Goal: Information Seeking & Learning: Compare options

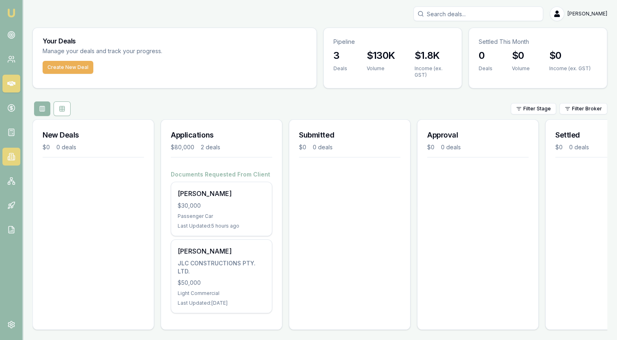
click at [13, 156] on icon at bounding box center [13, 158] width 1 height 4
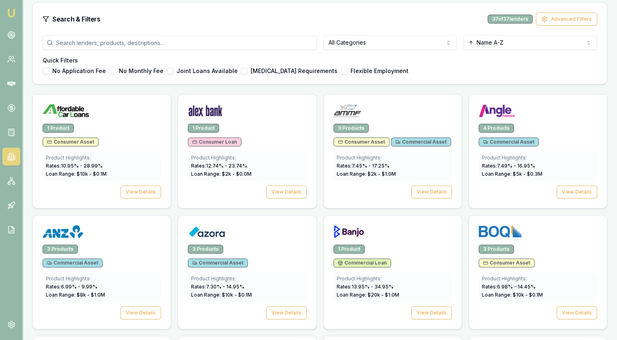
scroll to position [41, 0]
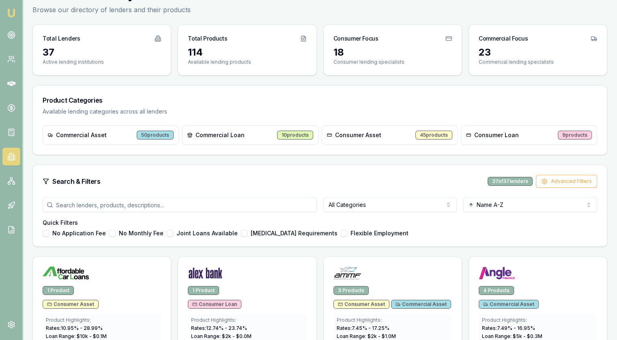
click at [174, 207] on input "search" at bounding box center [180, 204] width 274 height 15
click at [335, 193] on div "Search & Filters 37 of 37 lenders Advanced Filters" at bounding box center [320, 181] width 574 height 32
click at [365, 204] on html "Emu Broker [PERSON_NAME] Toggle Menu Lenders Directory Browse our directory of …" at bounding box center [308, 129] width 617 height 340
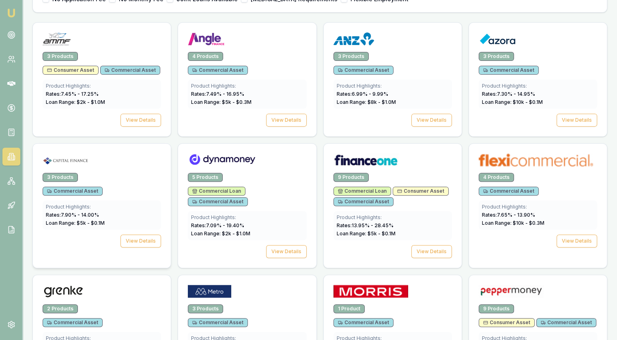
scroll to position [324, 0]
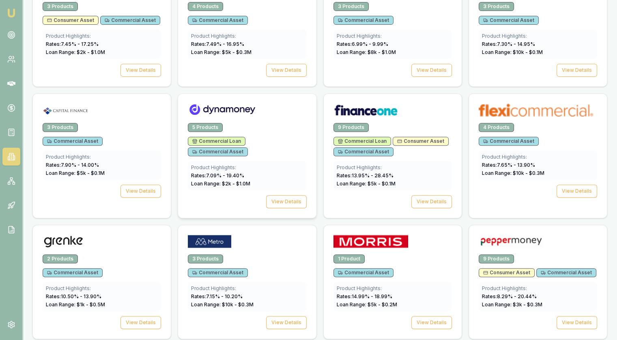
click at [223, 105] on img at bounding box center [222, 109] width 68 height 13
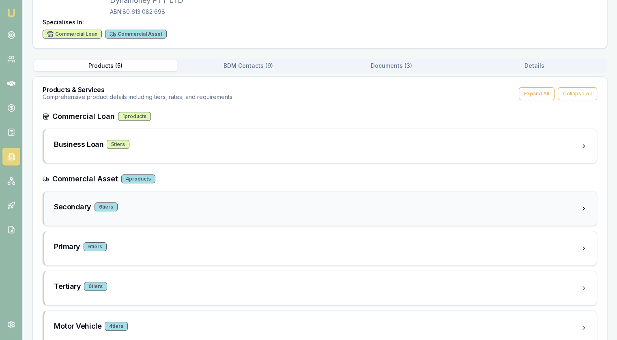
scroll to position [81, 0]
click at [63, 240] on h3 "Primary" at bounding box center [67, 245] width 26 height 11
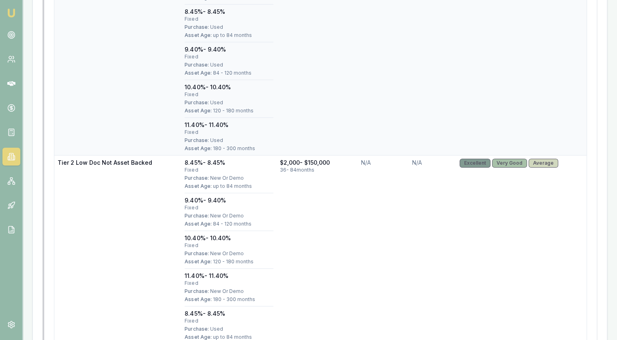
scroll to position [527, 0]
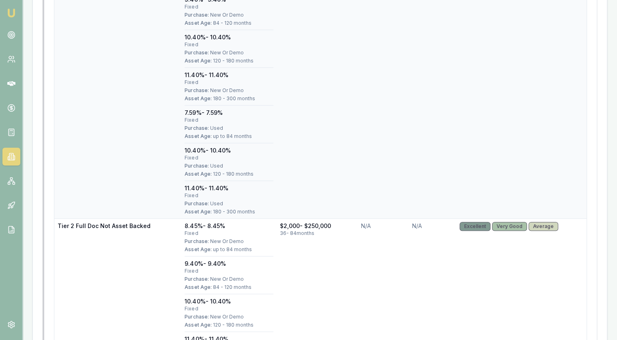
click at [149, 111] on td "Tier 2 Full Doc Asset Backed" at bounding box center [117, 68] width 127 height 302
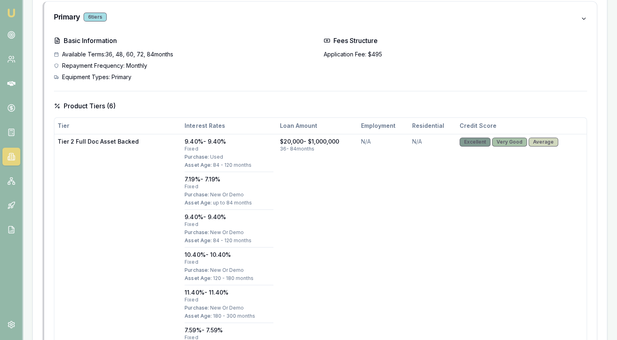
scroll to position [0, 0]
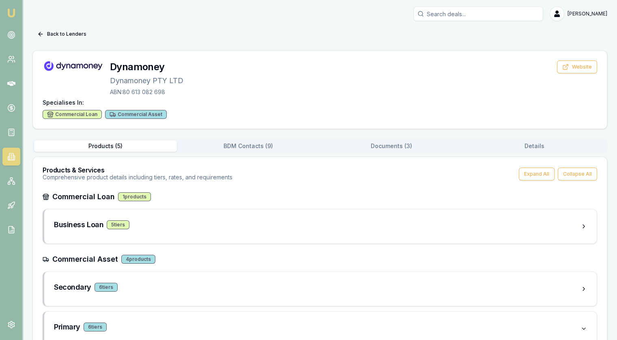
click at [69, 68] on img at bounding box center [73, 66] width 61 height 12
click at [60, 37] on button "Back to Lenders" at bounding box center [61, 34] width 59 height 13
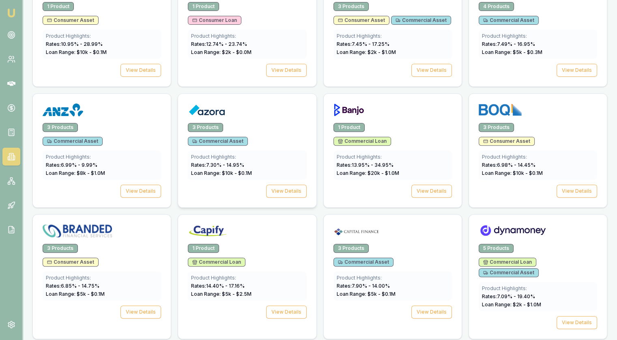
click at [268, 111] on div at bounding box center [247, 111] width 118 height 16
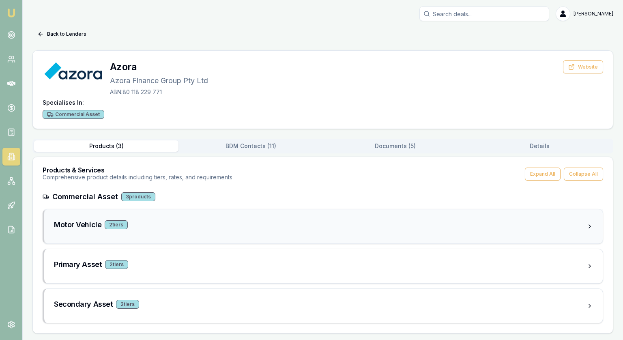
click at [69, 225] on h3 "Motor Vehicle" at bounding box center [77, 224] width 47 height 11
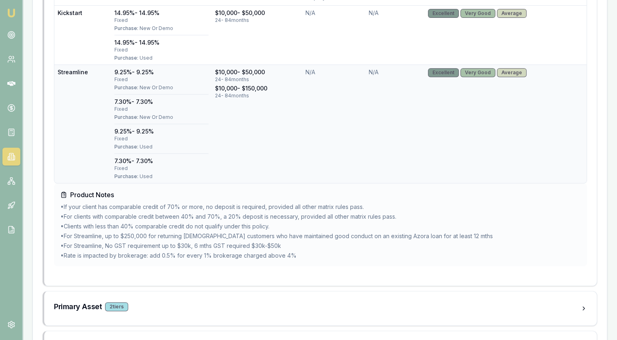
scroll to position [376, 0]
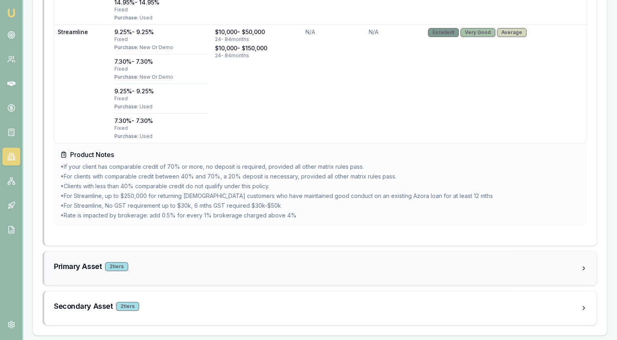
click at [76, 271] on div "Primary Asset 2 tier s" at bounding box center [317, 268] width 526 height 15
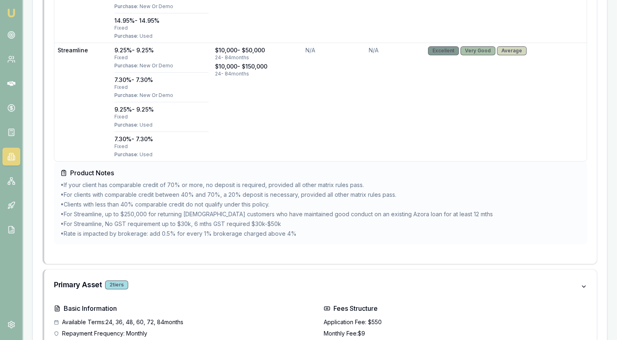
scroll to position [0, 0]
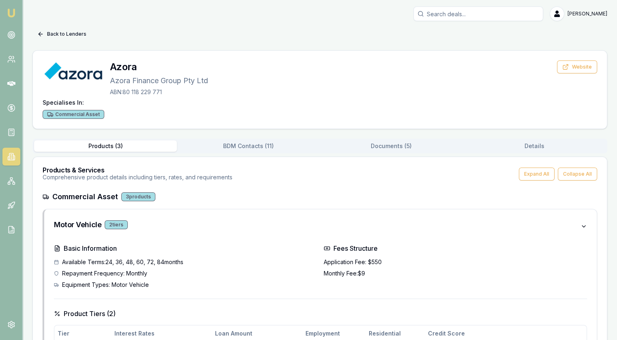
click at [53, 29] on button "Back to Lenders" at bounding box center [61, 34] width 59 height 13
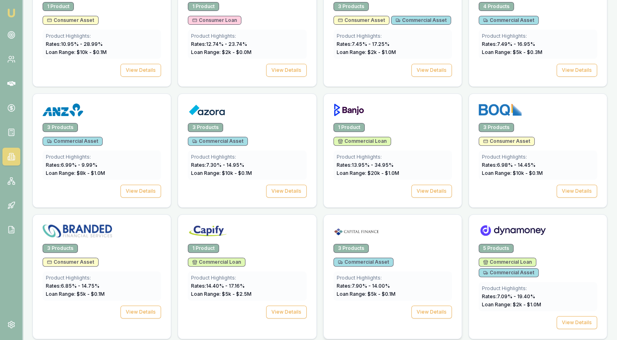
click at [379, 264] on div "3 Products Commercial Asset Product Highlights: Rates: 7.90 % - 14.00 % Loan Ra…" at bounding box center [392, 286] width 138 height 84
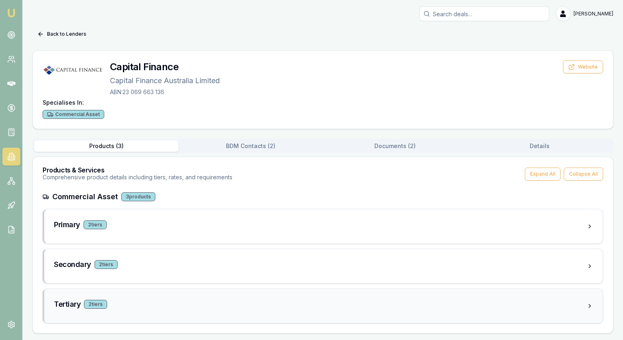
click at [68, 319] on div "Tertiary 2 tier s" at bounding box center [323, 306] width 558 height 34
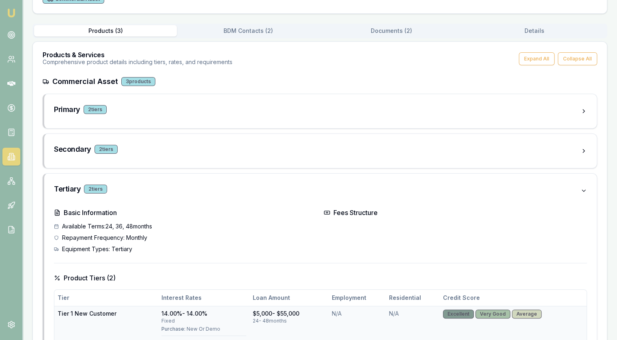
scroll to position [203, 0]
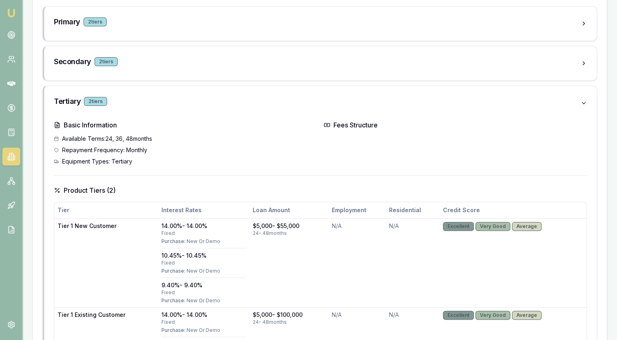
click at [334, 124] on h4 "Fees Structure" at bounding box center [454, 125] width 263 height 10
click at [325, 123] on icon at bounding box center [326, 125] width 6 height 6
click at [586, 100] on icon at bounding box center [583, 103] width 6 height 6
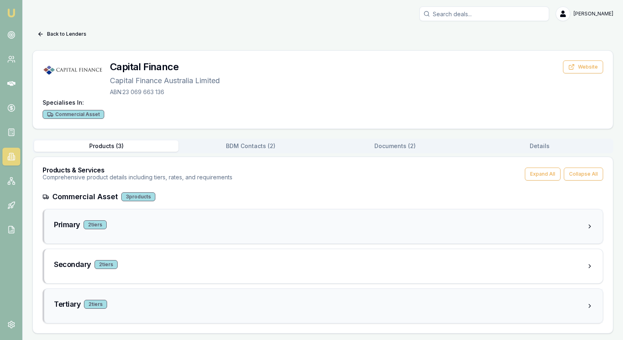
click at [83, 228] on div "Primary 2 tier s" at bounding box center [320, 224] width 532 height 11
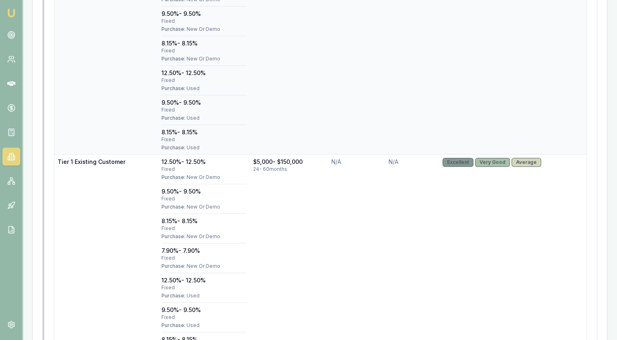
scroll to position [203, 0]
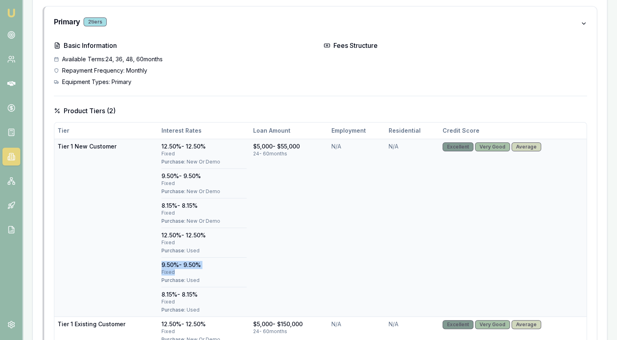
drag, startPoint x: 165, startPoint y: 265, endPoint x: 230, endPoint y: 272, distance: 65.2
click at [229, 270] on td "12.50% - 12.50% fixed Purchase: New Or Demo 9.50% - 9.50% fixed Purchase: New O…" at bounding box center [203, 228] width 91 height 178
click at [204, 43] on h4 "Basic Information" at bounding box center [185, 46] width 263 height 10
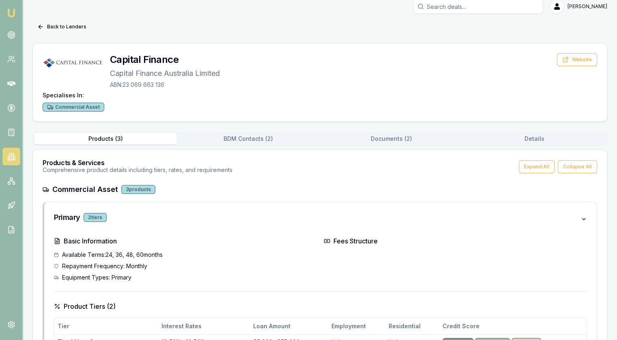
scroll to position [0, 0]
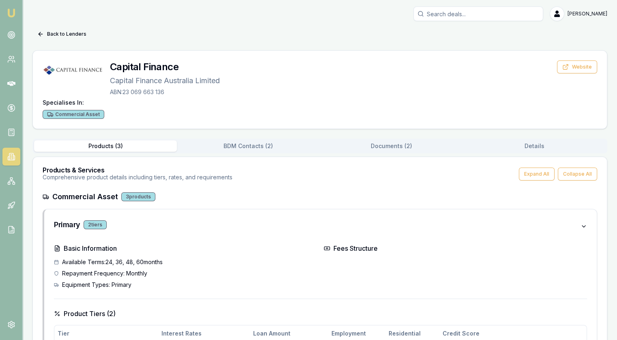
click at [130, 61] on h3 "Capital Finance" at bounding box center [165, 66] width 110 height 13
click at [69, 66] on img at bounding box center [73, 68] width 61 height 17
click at [63, 36] on button "Back to Lenders" at bounding box center [61, 34] width 59 height 13
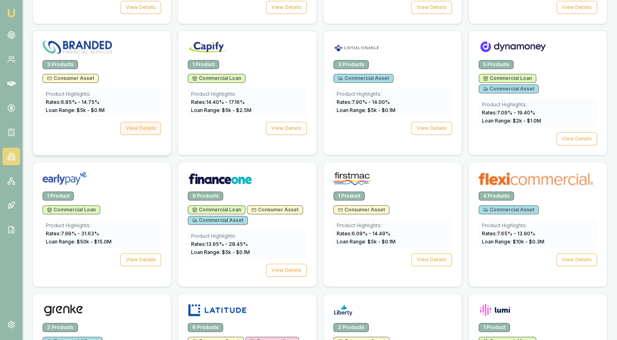
scroll to position [567, 0]
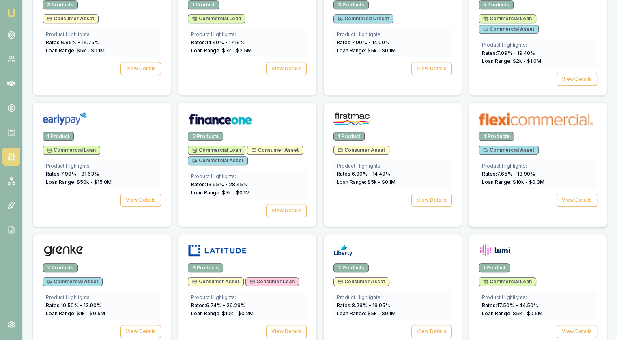
click at [525, 112] on img at bounding box center [535, 118] width 114 height 13
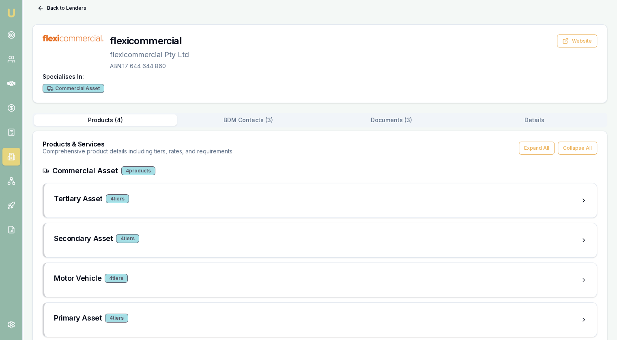
scroll to position [39, 0]
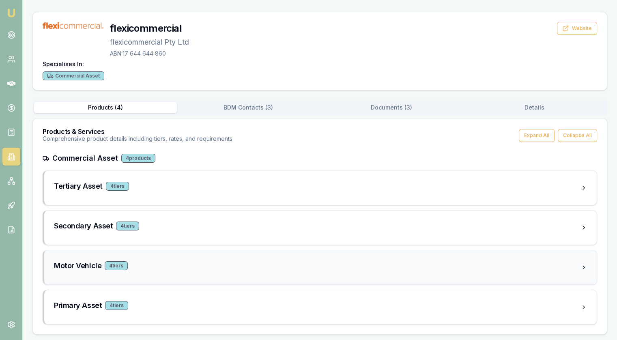
click at [67, 260] on h3 "Motor Vehicle" at bounding box center [77, 265] width 47 height 11
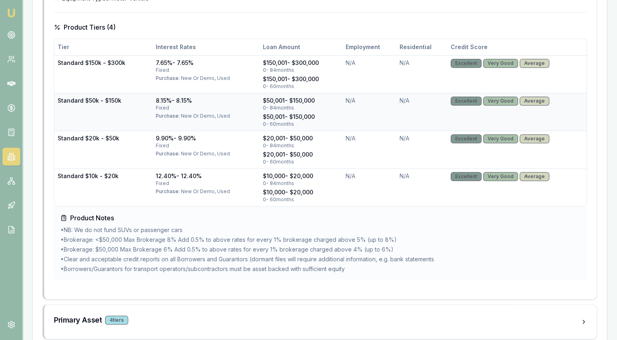
scroll to position [379, 0]
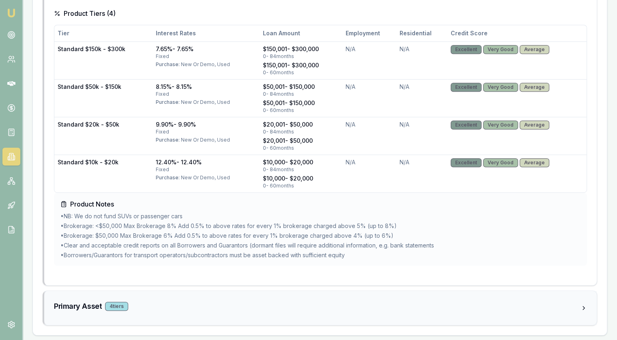
click at [72, 301] on h3 "Primary Asset" at bounding box center [78, 305] width 48 height 11
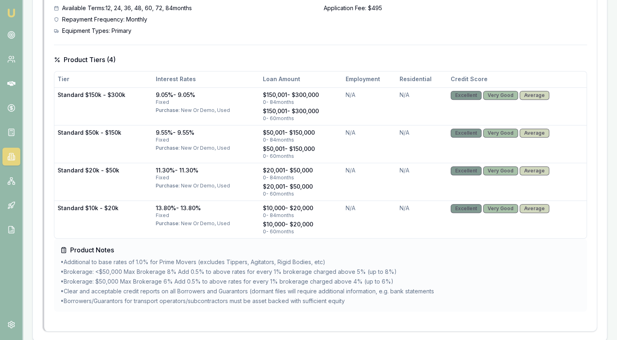
scroll to position [720, 0]
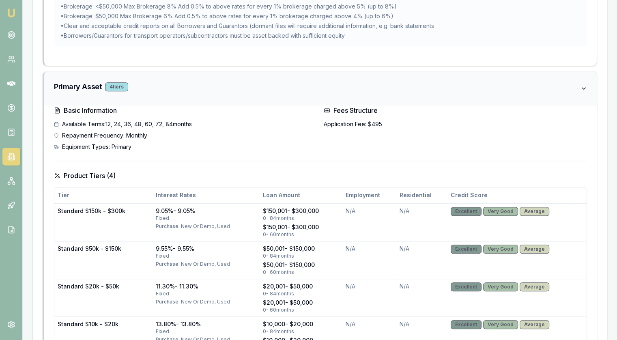
click at [66, 81] on h3 "Primary Asset" at bounding box center [78, 86] width 48 height 11
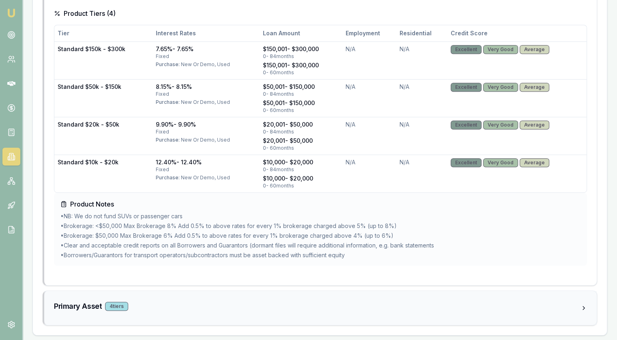
click at [77, 300] on h3 "Primary Asset" at bounding box center [78, 305] width 48 height 11
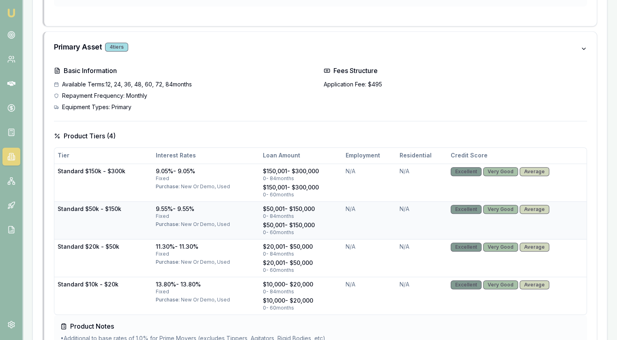
scroll to position [680, 0]
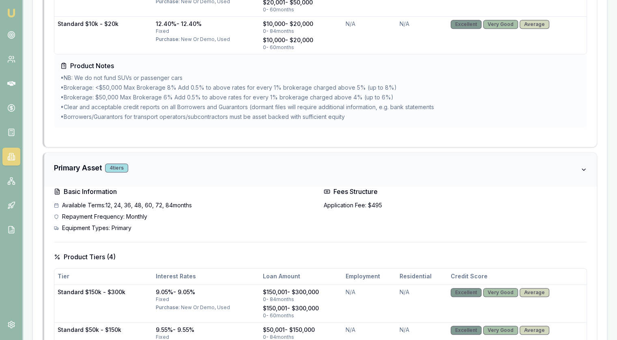
click at [61, 165] on h3 "Primary Asset" at bounding box center [78, 167] width 48 height 11
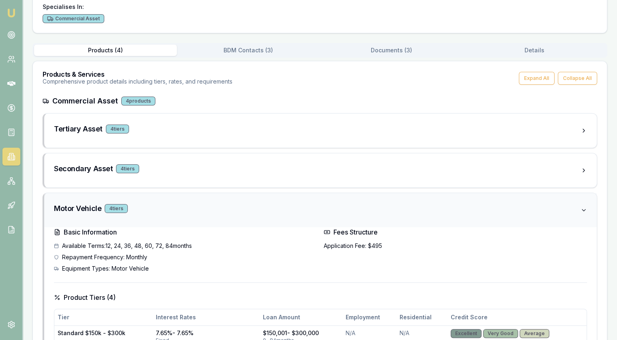
click at [73, 203] on h3 "Motor Vehicle" at bounding box center [77, 208] width 47 height 11
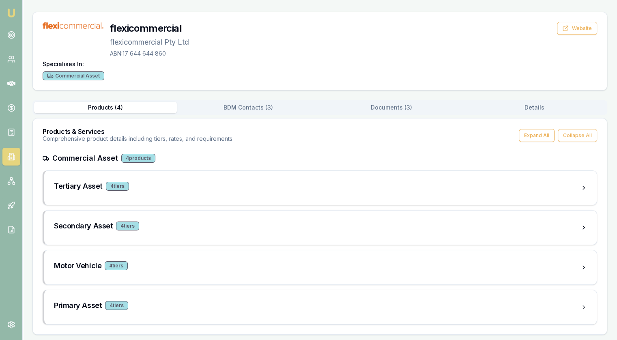
click at [59, 131] on h3 "Products & Services" at bounding box center [138, 131] width 190 height 6
click at [64, 23] on img at bounding box center [73, 25] width 61 height 7
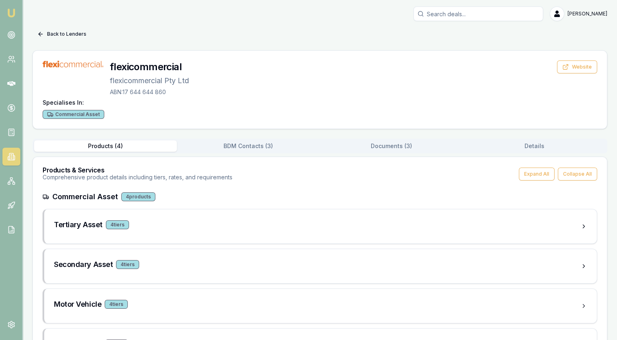
click at [40, 32] on icon at bounding box center [40, 34] width 6 height 6
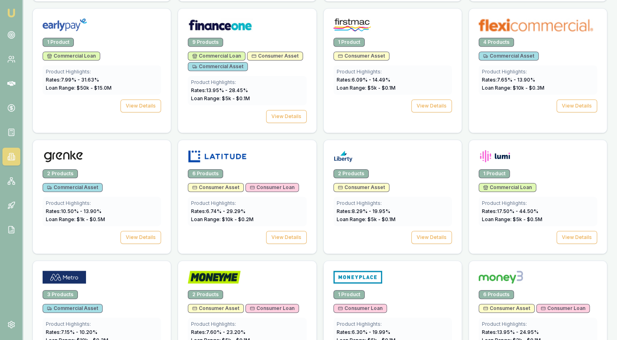
scroll to position [730, 0]
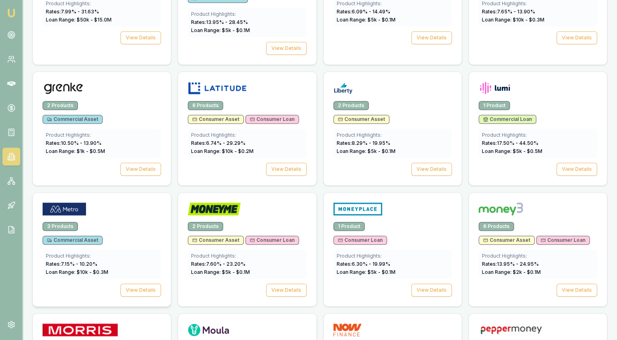
click at [98, 202] on div at bounding box center [102, 210] width 118 height 16
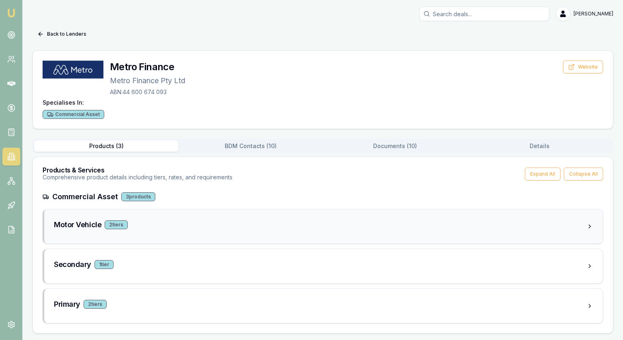
click at [62, 223] on h3 "Motor Vehicle" at bounding box center [77, 224] width 47 height 11
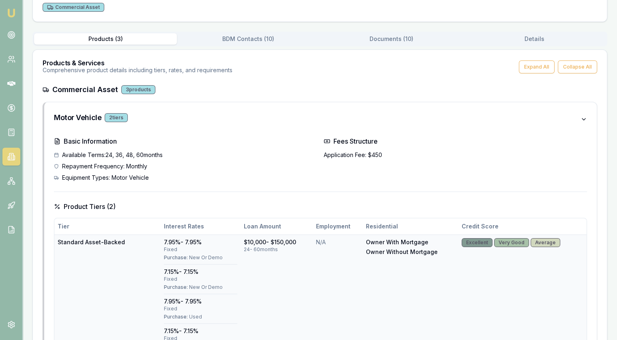
scroll to position [41, 0]
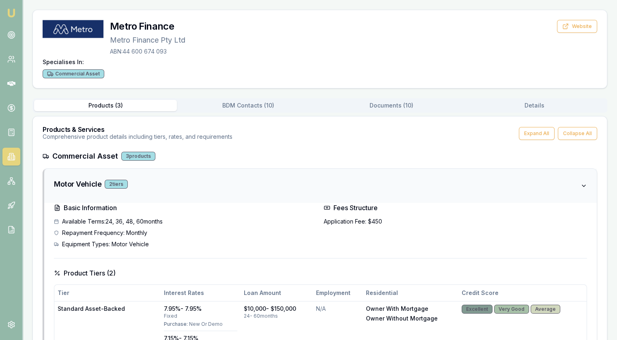
click at [71, 179] on h3 "Motor Vehicle" at bounding box center [77, 183] width 47 height 11
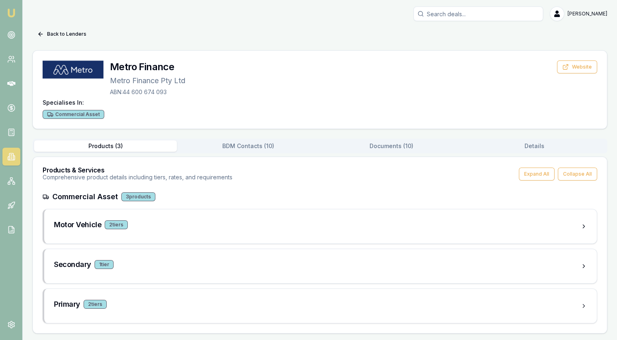
scroll to position [0, 0]
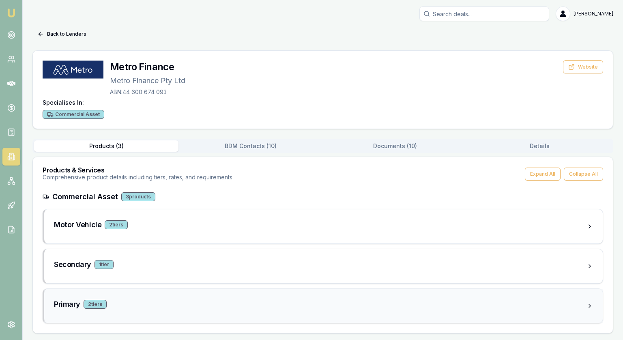
click at [66, 302] on h3 "Primary" at bounding box center [67, 303] width 26 height 11
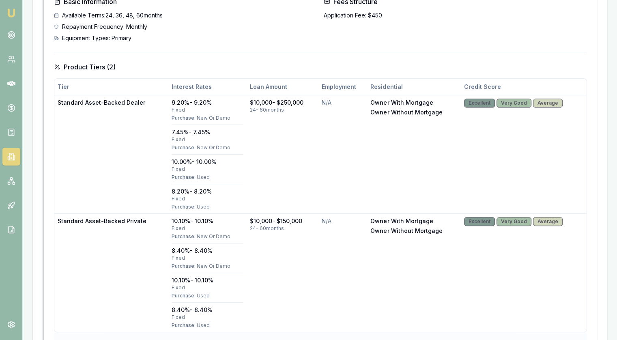
scroll to position [320, 0]
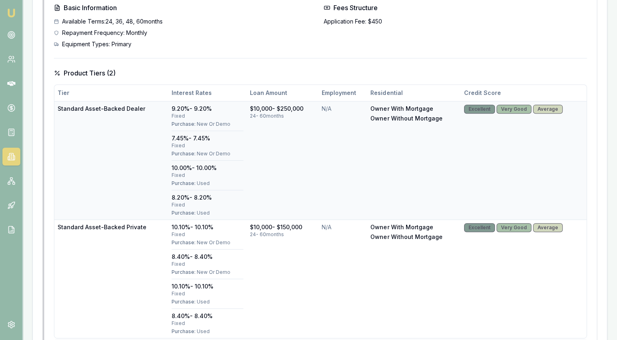
drag, startPoint x: 169, startPoint y: 200, endPoint x: 214, endPoint y: 199, distance: 45.0
click at [214, 199] on td "9.20% - 9.20% fixed Purchase: New Or Demo 7.45% - 7.45% fixed Purchase: New Or …" at bounding box center [207, 160] width 78 height 118
click at [213, 201] on div "fixed" at bounding box center [207, 204] width 72 height 6
drag, startPoint x: 168, startPoint y: 195, endPoint x: 224, endPoint y: 204, distance: 56.6
click at [224, 204] on td "9.20% - 9.20% fixed Purchase: New Or Demo 7.45% - 7.45% fixed Purchase: New Or …" at bounding box center [207, 160] width 78 height 118
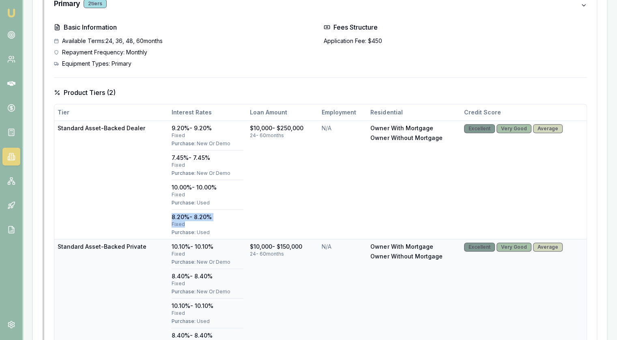
scroll to position [279, 0]
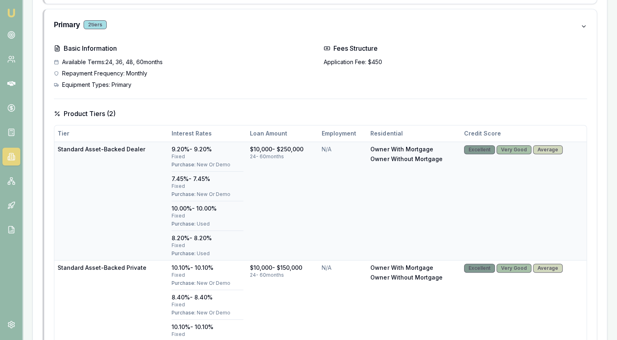
click at [360, 227] on td "N/A" at bounding box center [342, 200] width 49 height 118
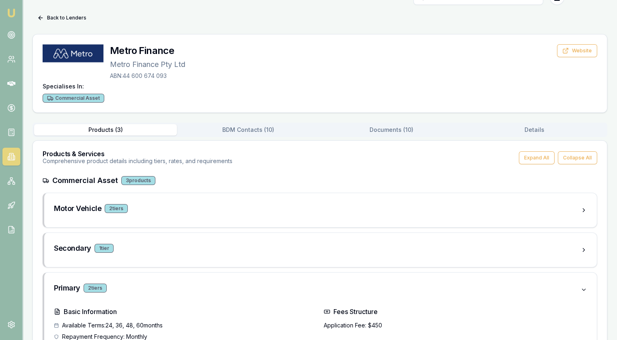
scroll to position [0, 0]
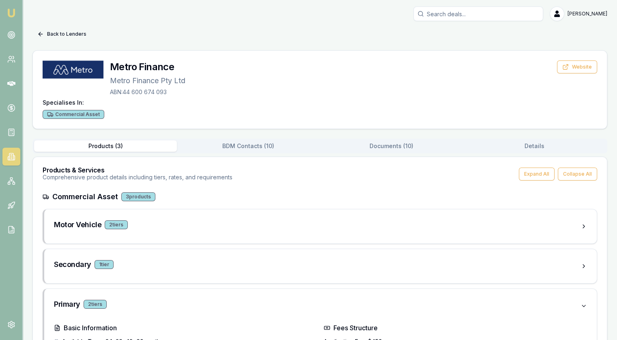
click at [43, 34] on icon at bounding box center [40, 34] width 6 height 6
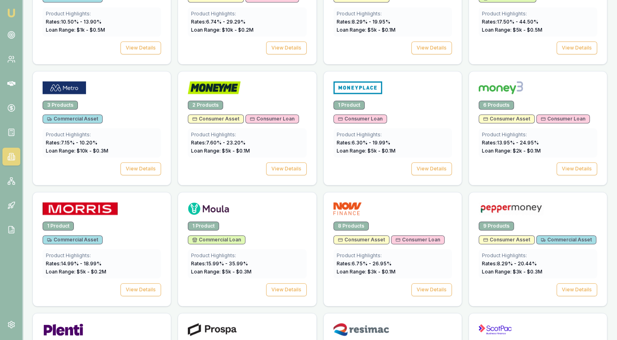
scroll to position [851, 0]
click at [526, 201] on img at bounding box center [510, 207] width 65 height 13
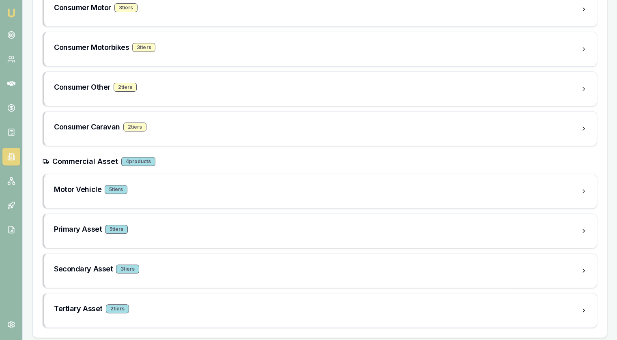
scroll to position [259, 0]
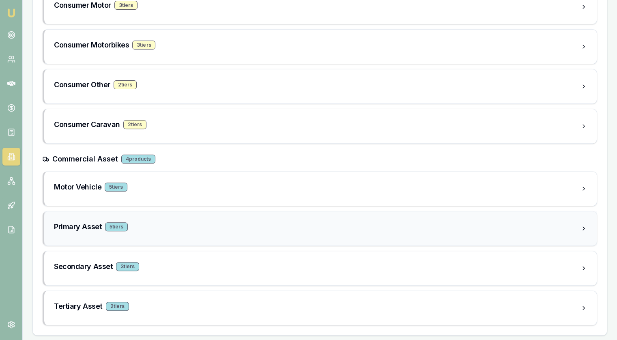
click at [72, 231] on div "Primary Asset 5 tier s" at bounding box center [317, 228] width 526 height 15
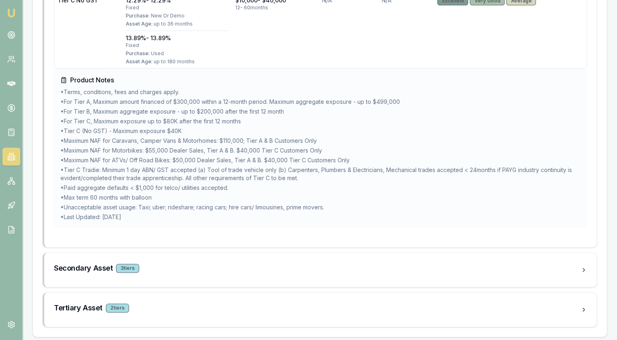
scroll to position [911, 0]
click at [75, 269] on h3 "Secondary Asset" at bounding box center [83, 267] width 59 height 11
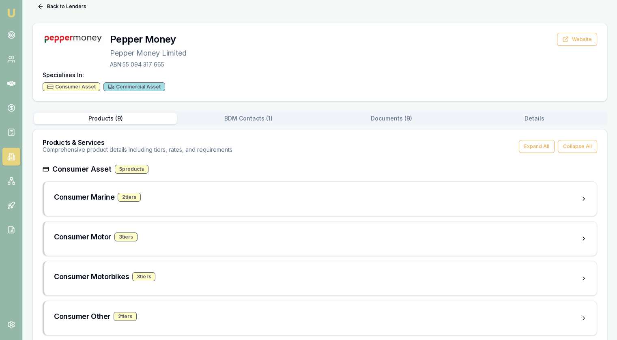
scroll to position [0, 0]
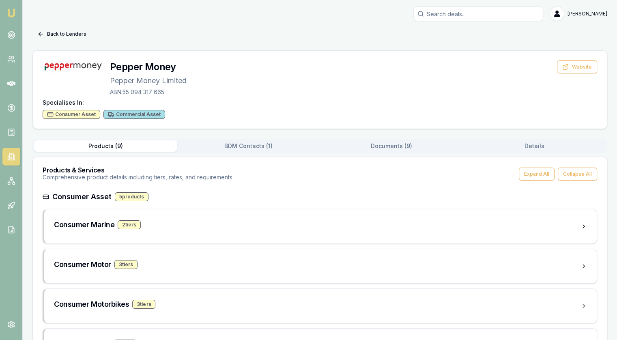
click at [51, 30] on button "Back to Lenders" at bounding box center [61, 34] width 59 height 13
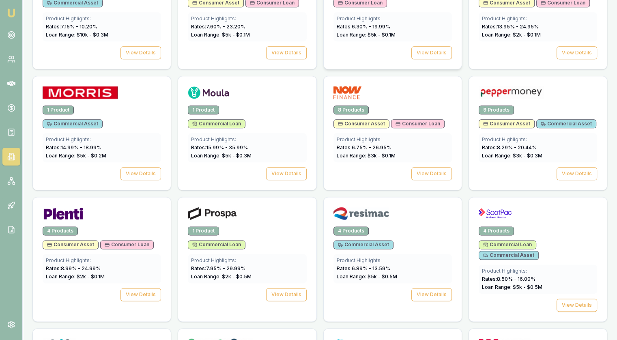
scroll to position [1013, 0]
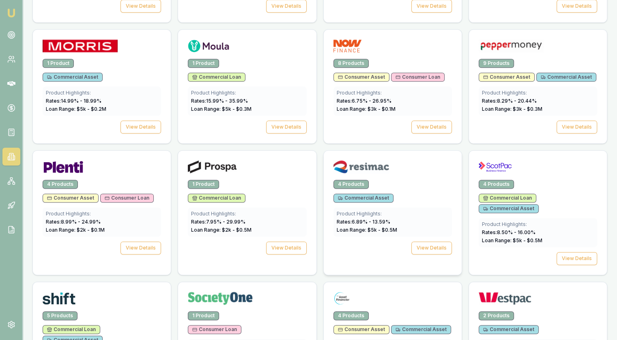
click at [355, 160] on img at bounding box center [361, 166] width 56 height 13
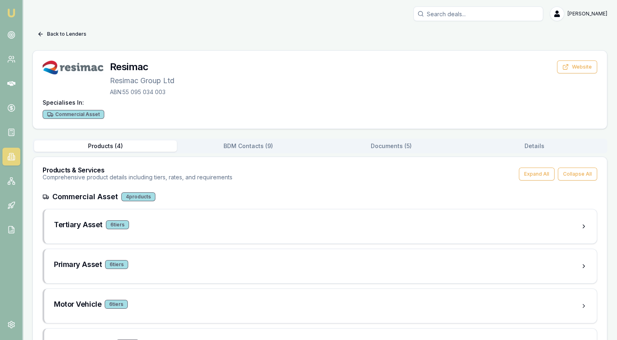
click at [60, 34] on button "Back to Lenders" at bounding box center [61, 34] width 59 height 13
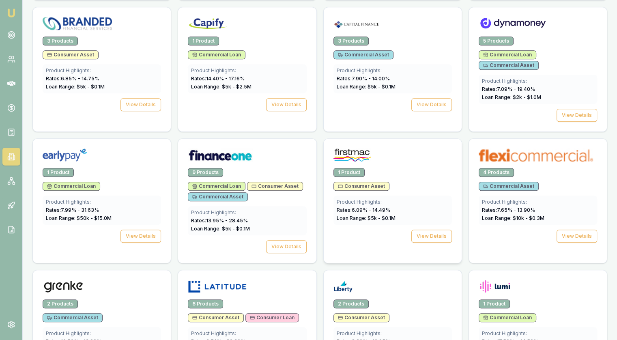
scroll to position [527, 0]
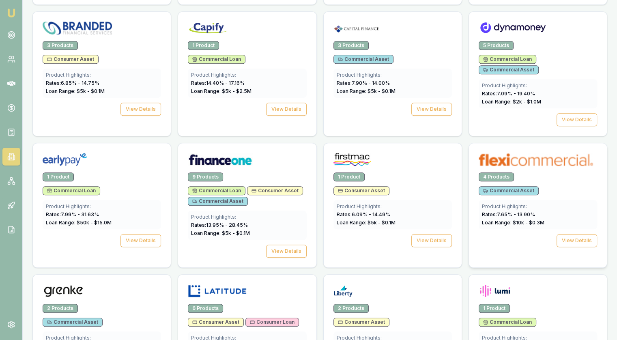
click at [520, 153] on img at bounding box center [535, 159] width 114 height 13
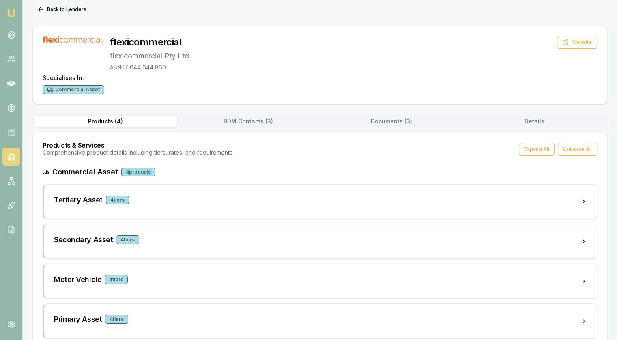
scroll to position [39, 0]
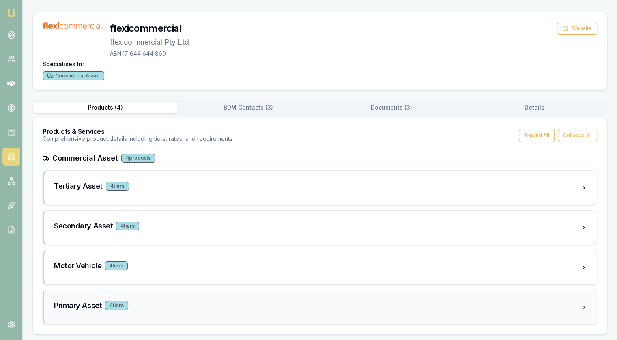
click at [62, 309] on h3 "Primary Asset" at bounding box center [78, 305] width 48 height 11
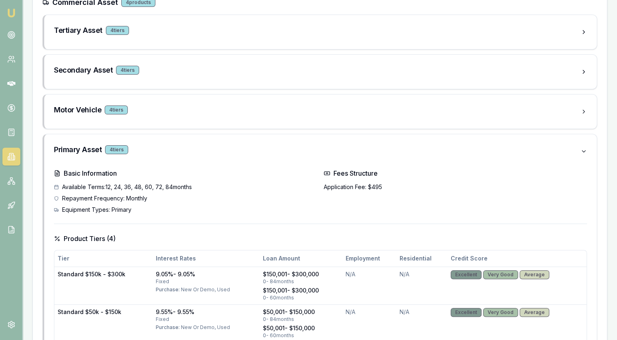
scroll to position [243, 0]
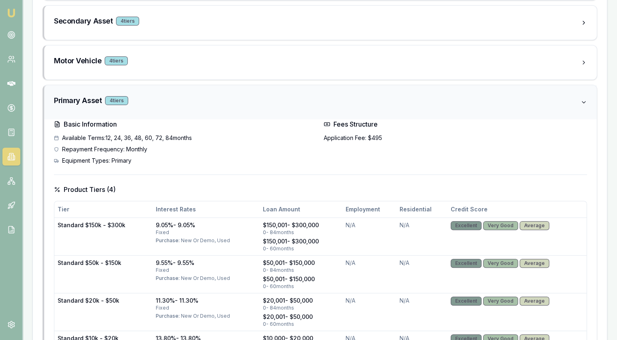
click at [81, 98] on h3 "Primary Asset" at bounding box center [78, 100] width 48 height 11
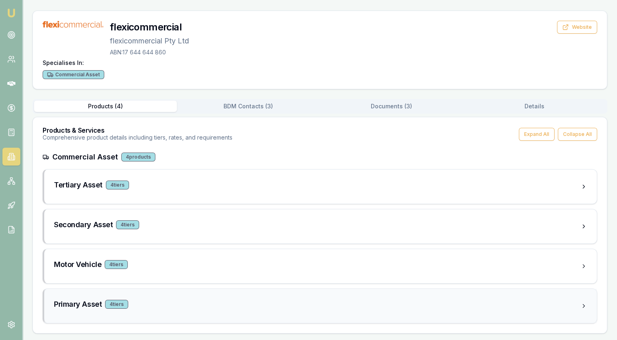
scroll to position [39, 0]
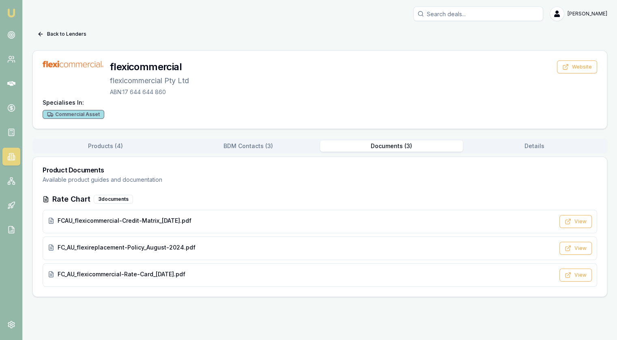
click at [403, 109] on div "Back to Lenders flexicommercial flexicommercial Pty Ltd ABN: 17 644 644 860 Web…" at bounding box center [319, 162] width 574 height 269
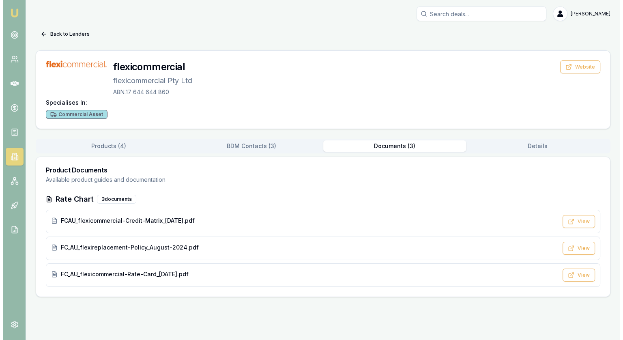
scroll to position [0, 0]
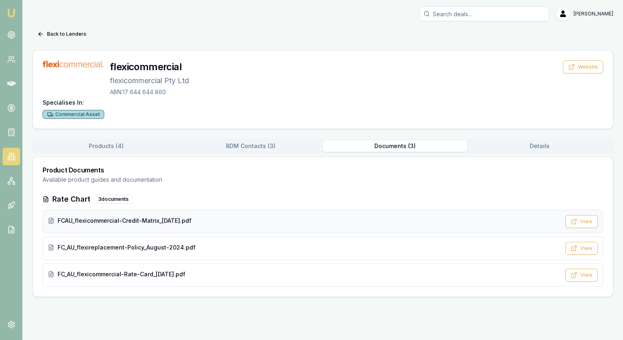
click at [124, 221] on span "FCAU_flexicommercial-Credit-Matrix_[DATE].pdf" at bounding box center [125, 220] width 134 height 8
click at [121, 248] on span "FC_AU_flexireplacement-Policy_August-2024.pdf" at bounding box center [127, 247] width 138 height 8
click at [98, 272] on span "FC_AU_flexicommercial-Rate-Card_[DATE].pdf" at bounding box center [122, 274] width 128 height 8
click at [162, 277] on span "FC_AU_flexicommercial-Rate-Card_[DATE].pdf" at bounding box center [122, 274] width 128 height 8
click at [47, 30] on button "Back to Lenders" at bounding box center [61, 34] width 59 height 13
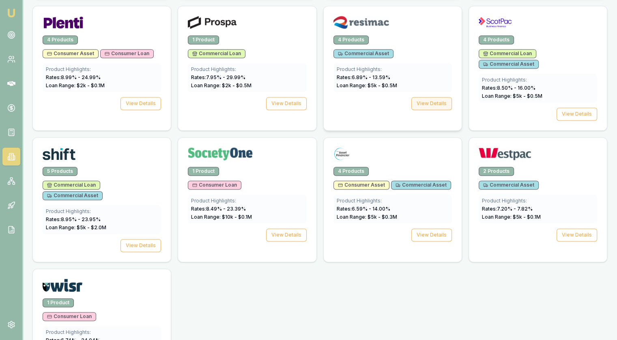
scroll to position [1169, 0]
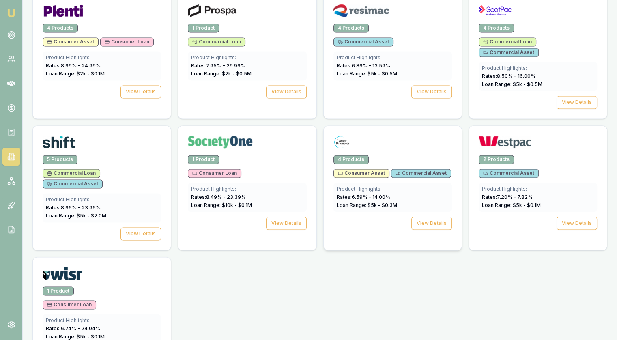
click at [426, 182] on div "Product Highlights: Rates: 6.59 % - 14.00 % Loan Range: $ 5 k - $ 0.3 M" at bounding box center [392, 196] width 118 height 29
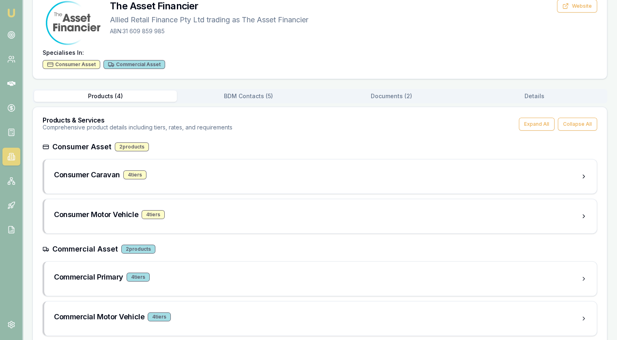
scroll to position [72, 0]
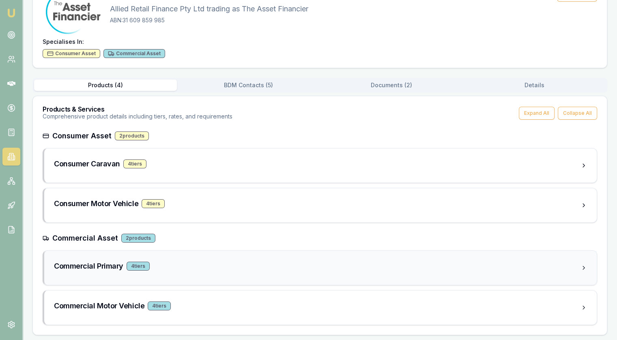
click at [71, 269] on h3 "Commercial Primary" at bounding box center [88, 265] width 69 height 11
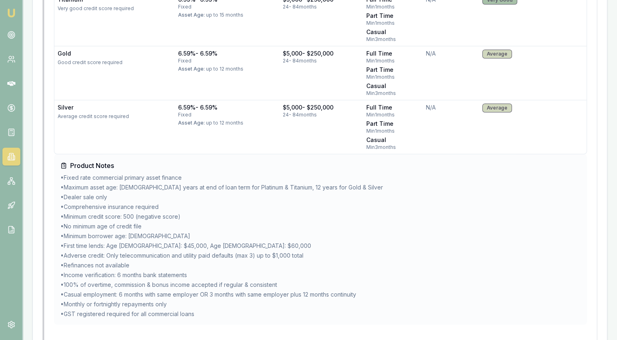
scroll to position [550, 0]
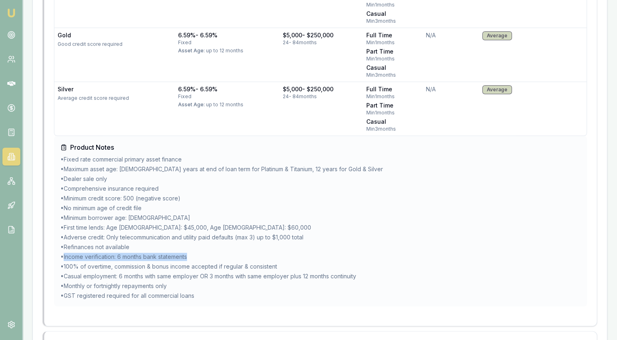
drag, startPoint x: 63, startPoint y: 256, endPoint x: 242, endPoint y: 252, distance: 178.4
click at [242, 253] on li "• Income verification: 6 months bank statements" at bounding box center [320, 257] width 520 height 8
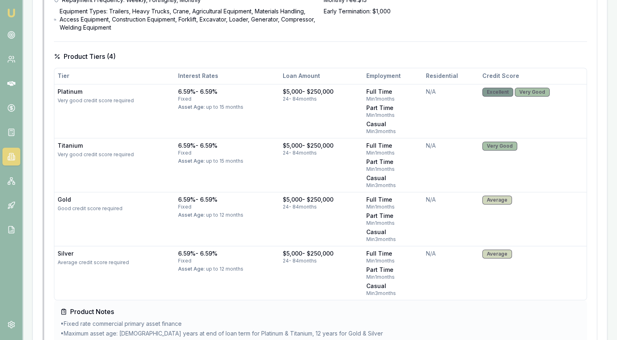
scroll to position [226, 0]
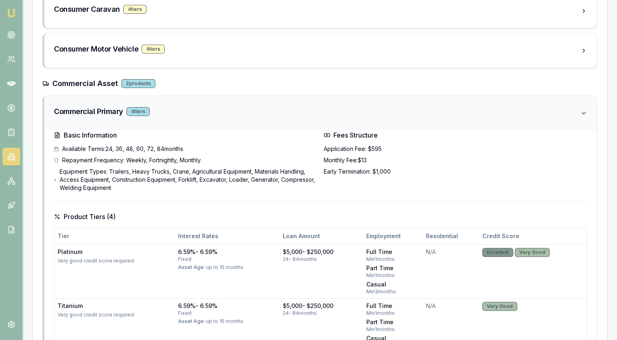
click at [146, 112] on div "4 tier s" at bounding box center [137, 111] width 23 height 9
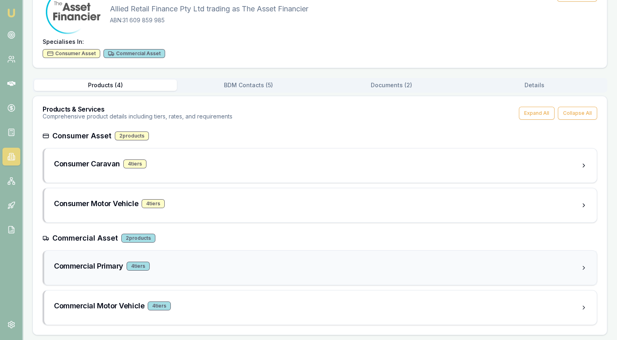
click at [141, 261] on div "4 tier s" at bounding box center [137, 265] width 23 height 9
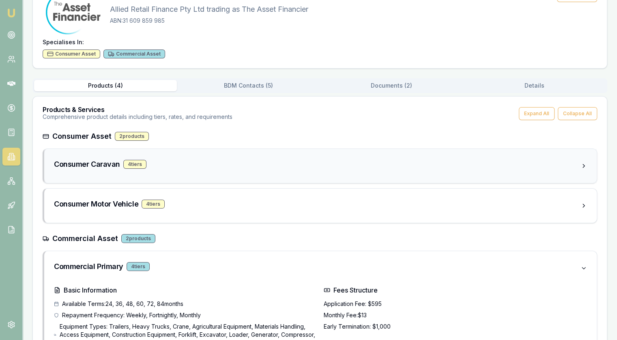
scroll to position [64, 0]
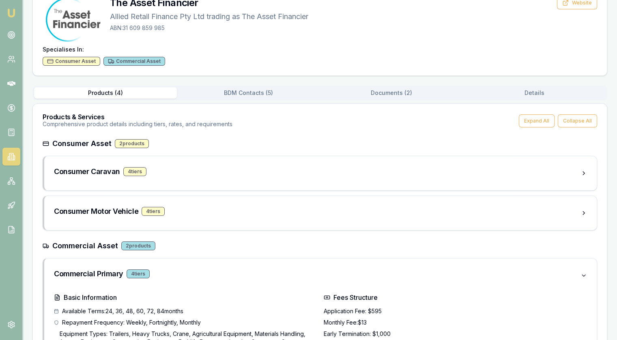
click at [73, 244] on h3 "Commercial Asset" at bounding box center [85, 245] width 66 height 11
click at [86, 270] on h3 "Commercial Primary" at bounding box center [88, 273] width 69 height 11
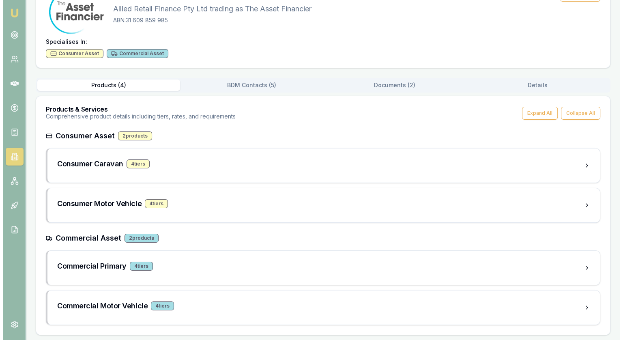
scroll to position [0, 0]
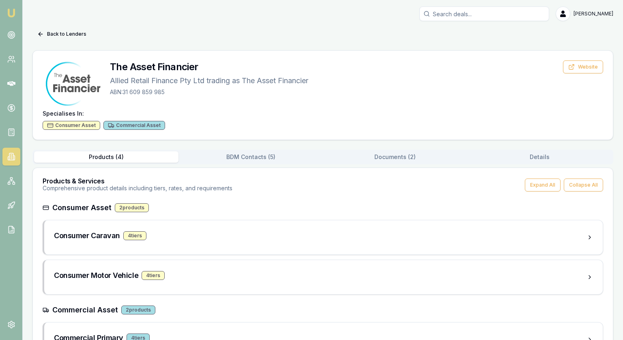
click at [388, 81] on div "Back to Lenders The Asset Financier Allied Retail Finance Pty Ltd trading as Th…" at bounding box center [322, 217] width 580 height 379
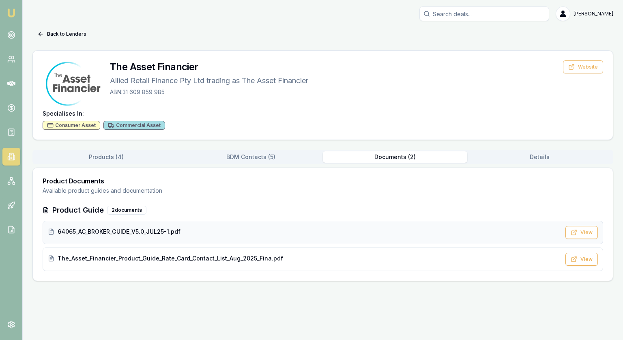
click at [90, 230] on span "64065_AC_BROKER_GUIDE_V5.0_JUL25-1.pdf" at bounding box center [119, 231] width 123 height 8
click at [48, 32] on button "Back to Lenders" at bounding box center [61, 34] width 59 height 13
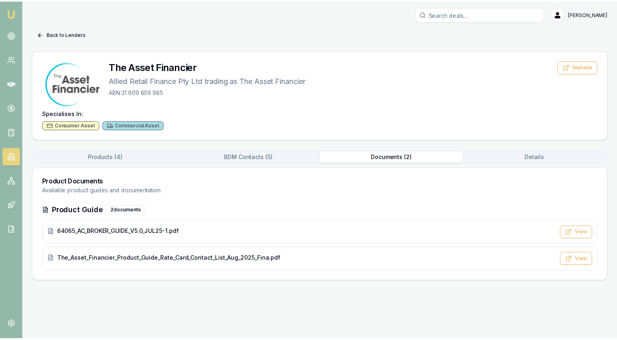
scroll to position [1169, 0]
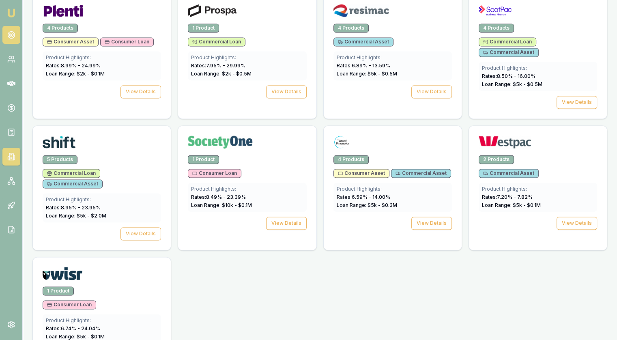
click at [8, 36] on circle at bounding box center [11, 35] width 7 height 7
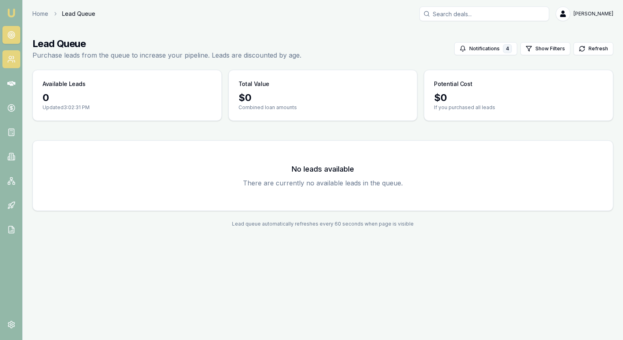
click at [10, 62] on icon at bounding box center [11, 59] width 8 height 8
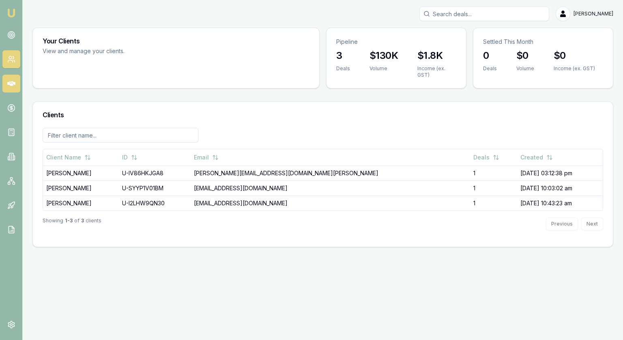
click at [10, 90] on link at bounding box center [11, 84] width 18 height 18
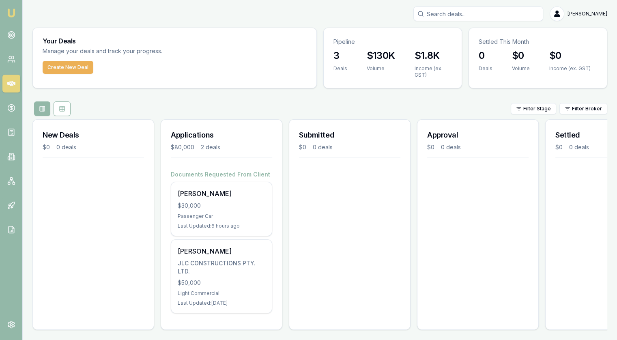
click at [10, 85] on icon at bounding box center [11, 83] width 8 height 5
click at [11, 36] on circle at bounding box center [11, 35] width 4 height 4
